Goal: Task Accomplishment & Management: Complete application form

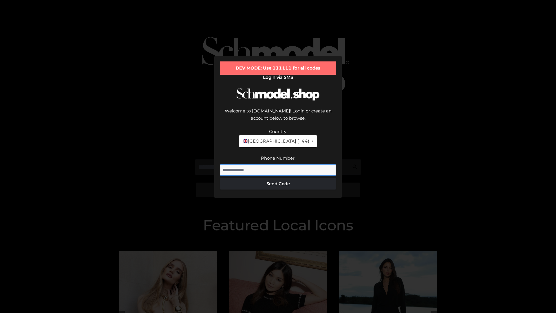
click at [278, 164] on input "Phone Number:" at bounding box center [278, 170] width 116 height 12
type input "**********"
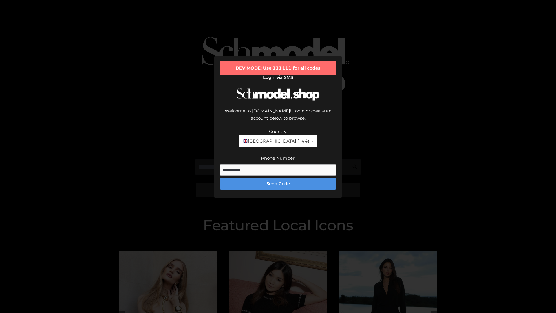
click at [278, 178] on button "Send Code" at bounding box center [278, 184] width 116 height 12
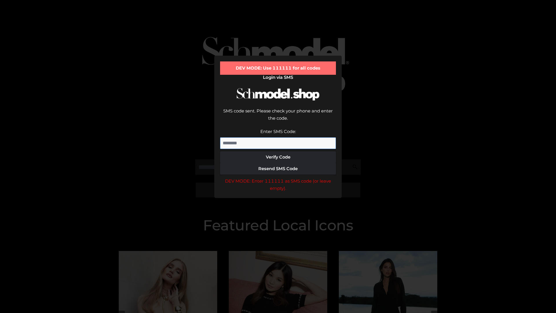
click at [278, 137] on input "Enter SMS Code:" at bounding box center [278, 143] width 116 height 12
type input "******"
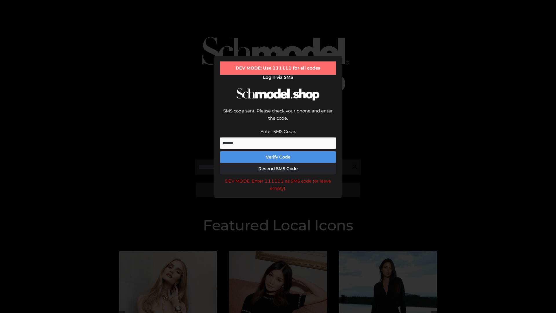
click at [278, 151] on button "Verify Code" at bounding box center [278, 157] width 116 height 12
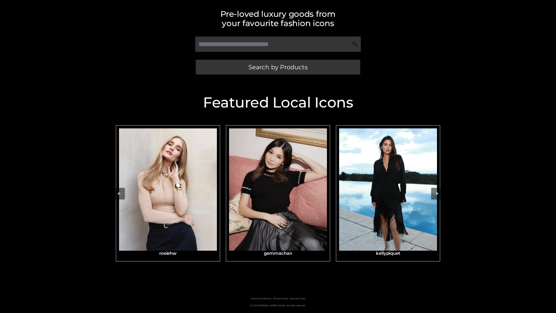
scroll to position [123, 0]
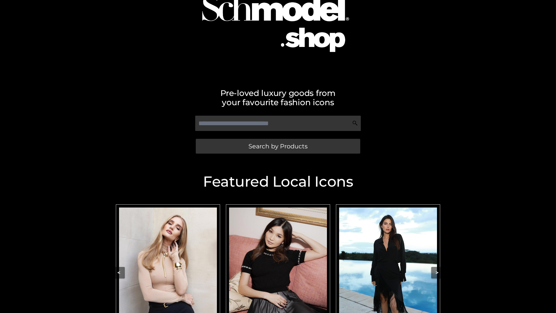
scroll to position [45, 0]
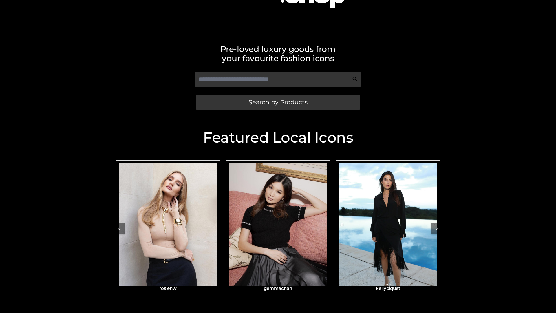
scroll to position [101, 0]
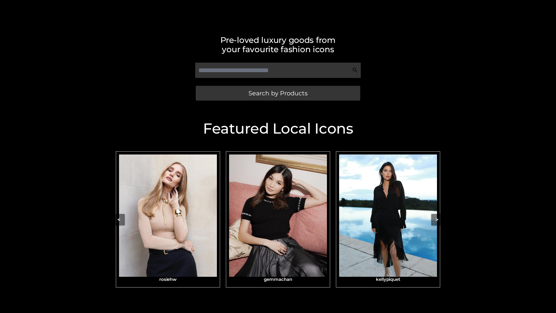
scroll to position [123, 0]
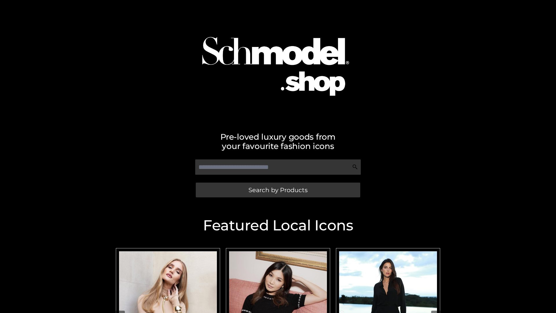
scroll to position [7, 0]
